Goal: Task Accomplishment & Management: Use online tool/utility

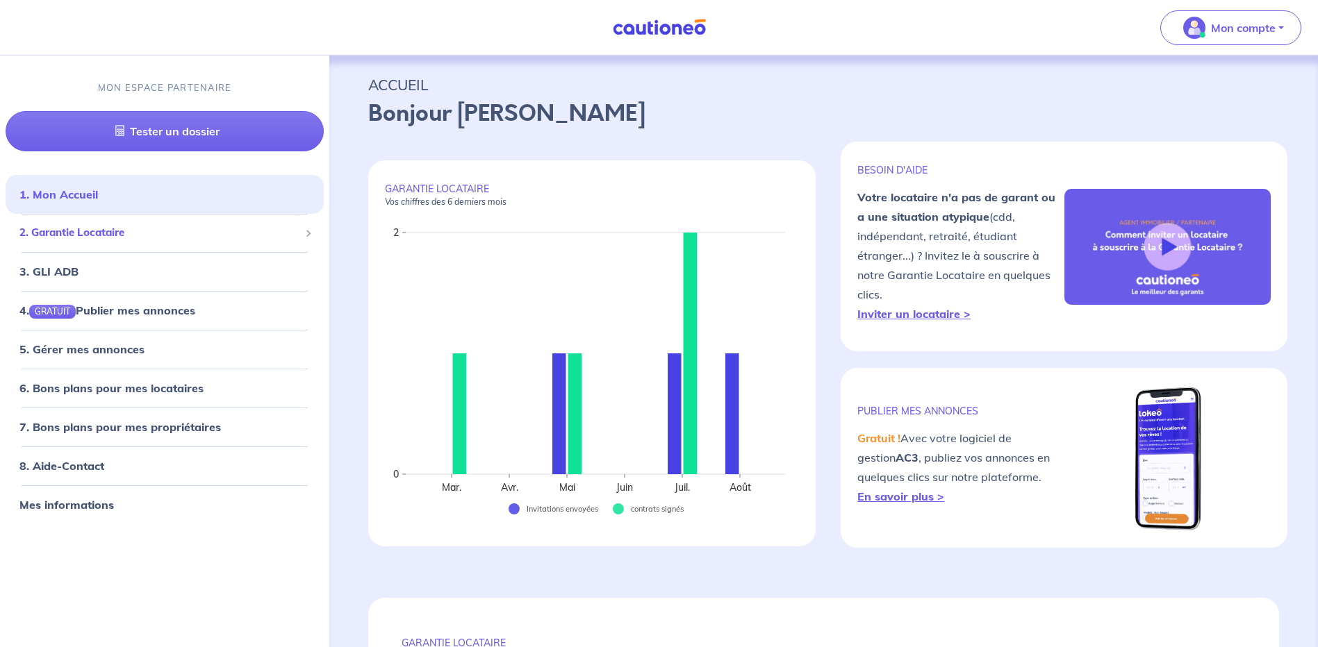
click at [116, 237] on span "2. Garantie Locataire" at bounding box center [159, 233] width 280 height 16
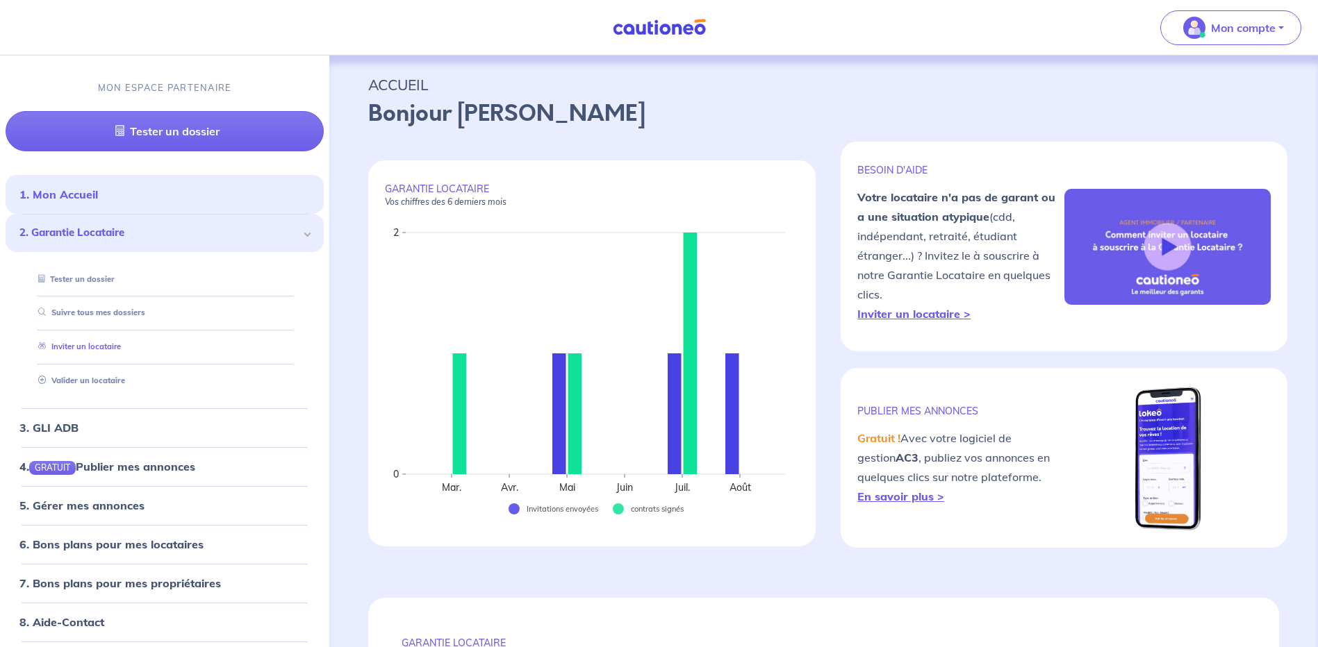
click at [92, 348] on link "Inviter un locataire" at bounding box center [77, 347] width 88 height 10
select select "FR"
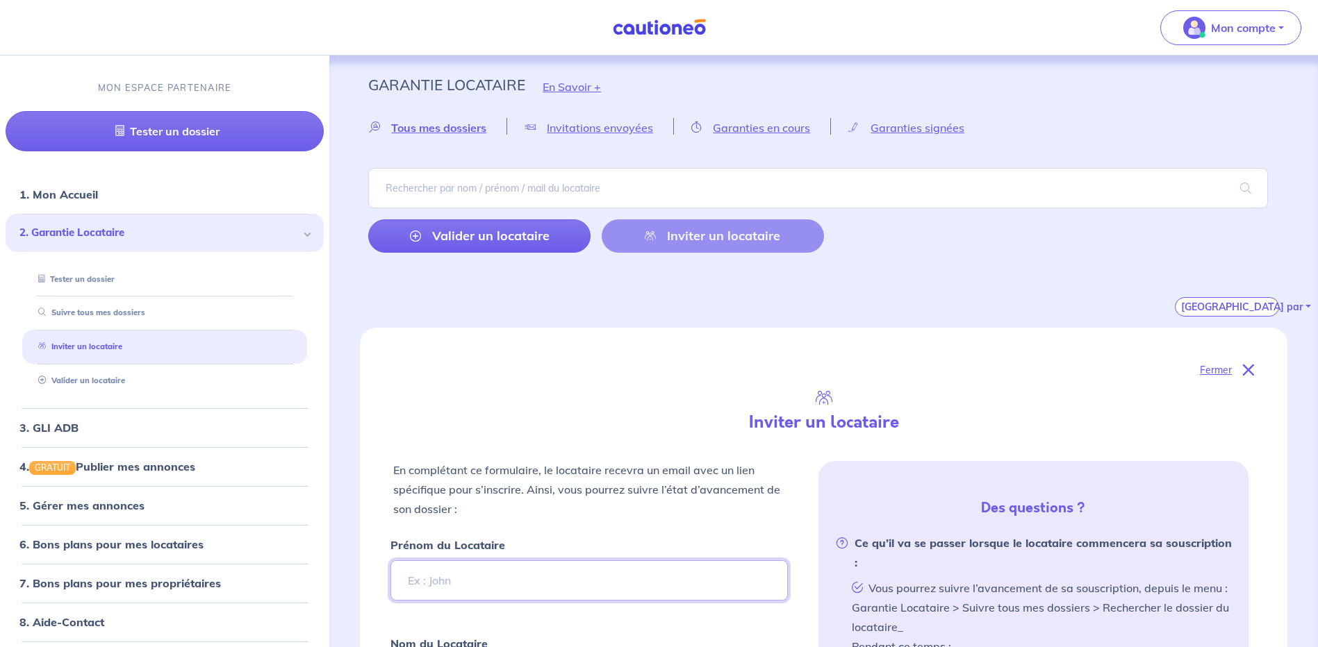
scroll to position [139, 0]
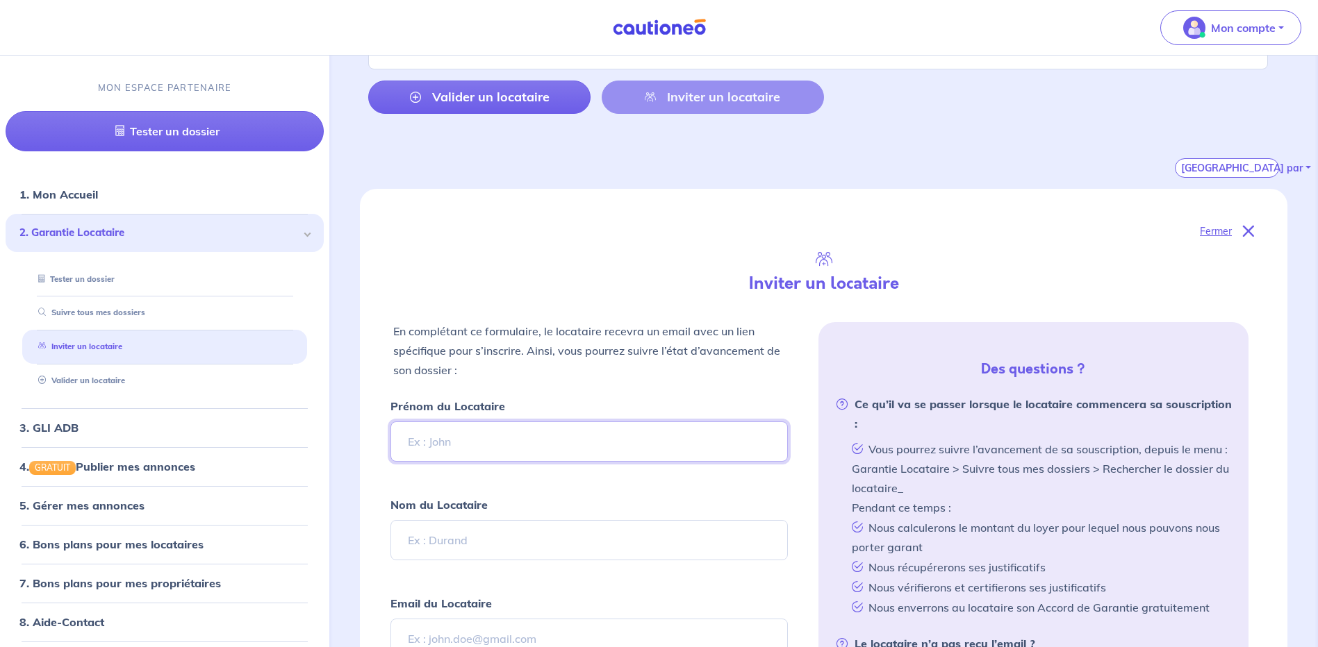
drag, startPoint x: 481, startPoint y: 461, endPoint x: 545, endPoint y: 444, distance: 66.2
click at [481, 461] on input "Prénom du Locataire" at bounding box center [588, 442] width 397 height 40
type input "[PERSON_NAME]"
type input "[PERSON_NAME][EMAIL_ADDRESS][DOMAIN_NAME]"
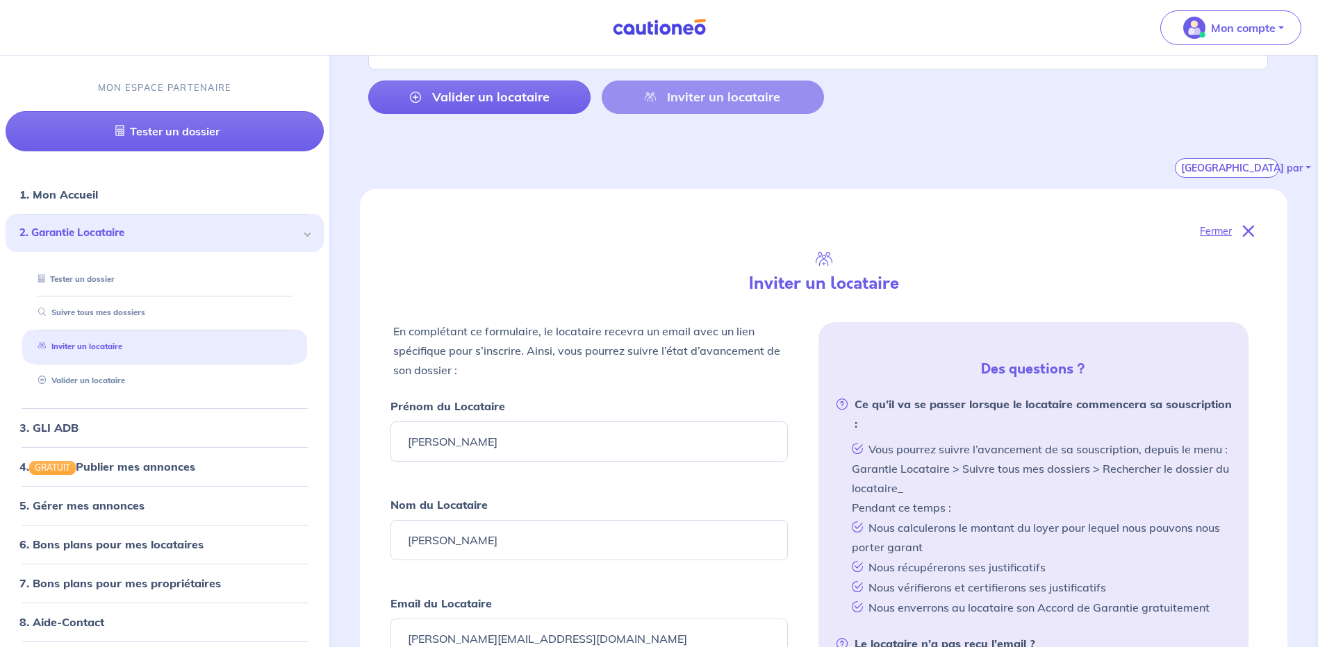
type input "[PHONE_NUMBER]"
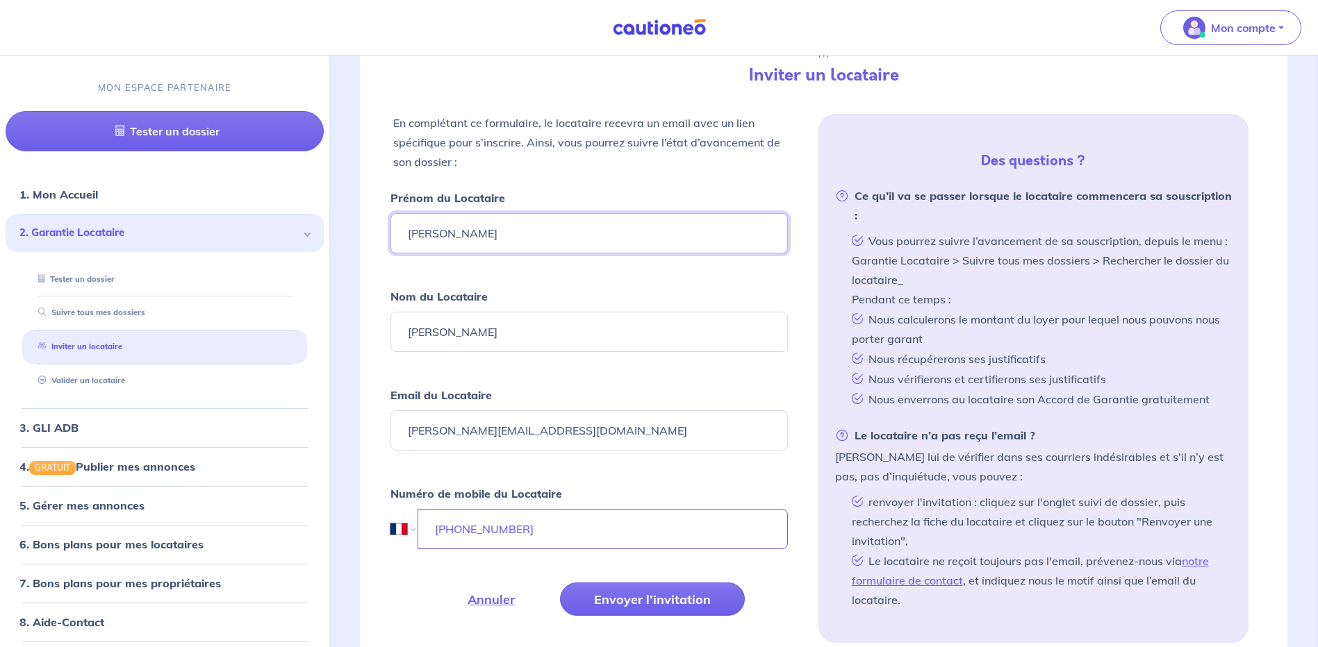
scroll to position [417, 0]
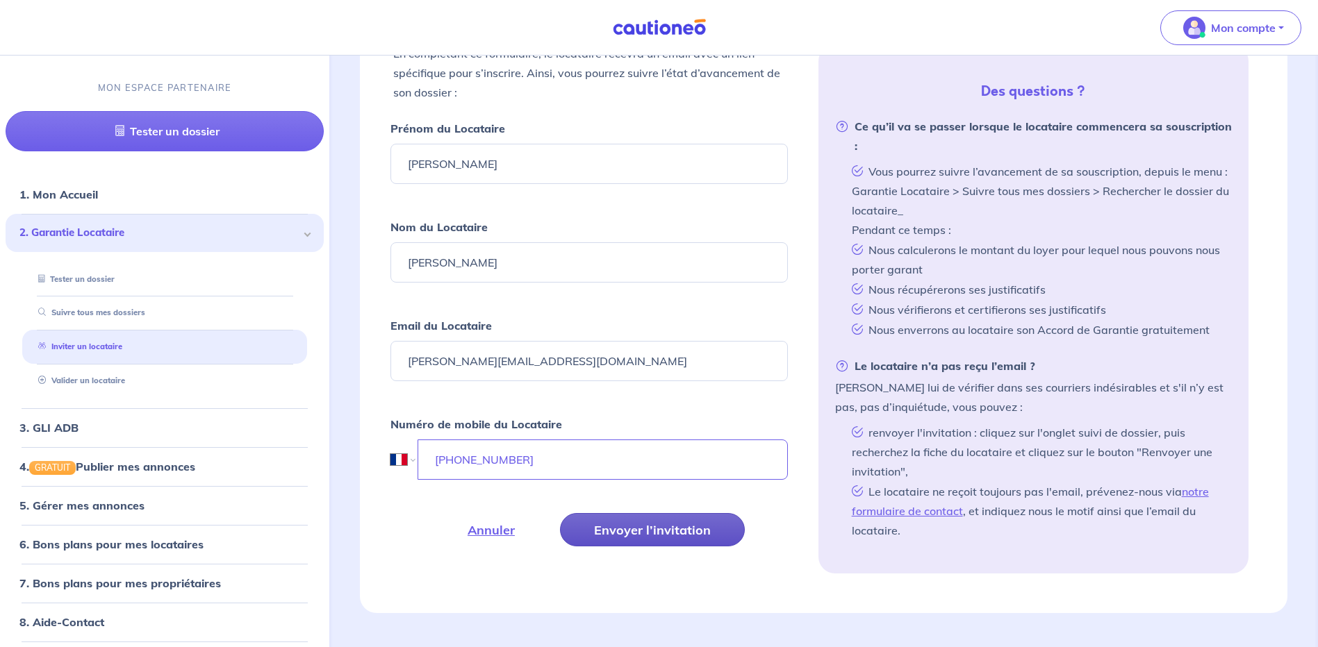
click at [679, 536] on button "Envoyer l’invitation" at bounding box center [652, 529] width 185 height 33
